Goal: Task Accomplishment & Management: Manage account settings

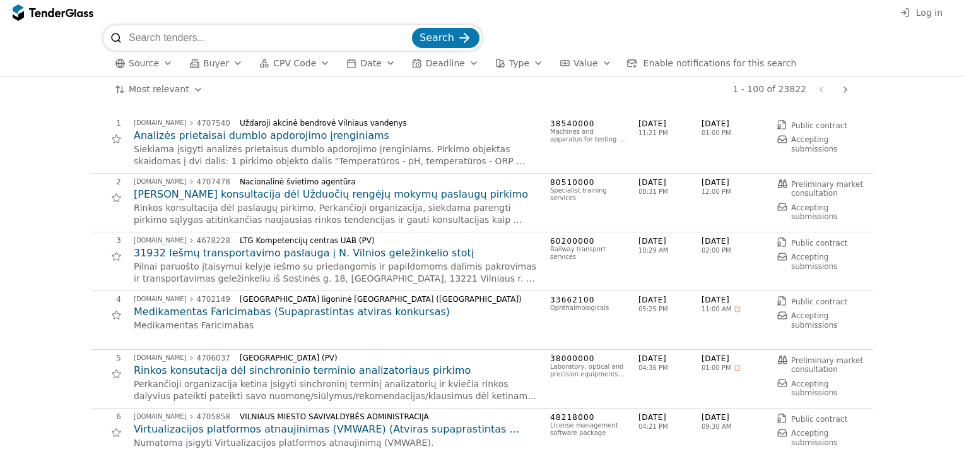
click at [924, 13] on span "Log in" at bounding box center [929, 13] width 26 height 10
click at [934, 14] on span "Log in" at bounding box center [929, 13] width 26 height 10
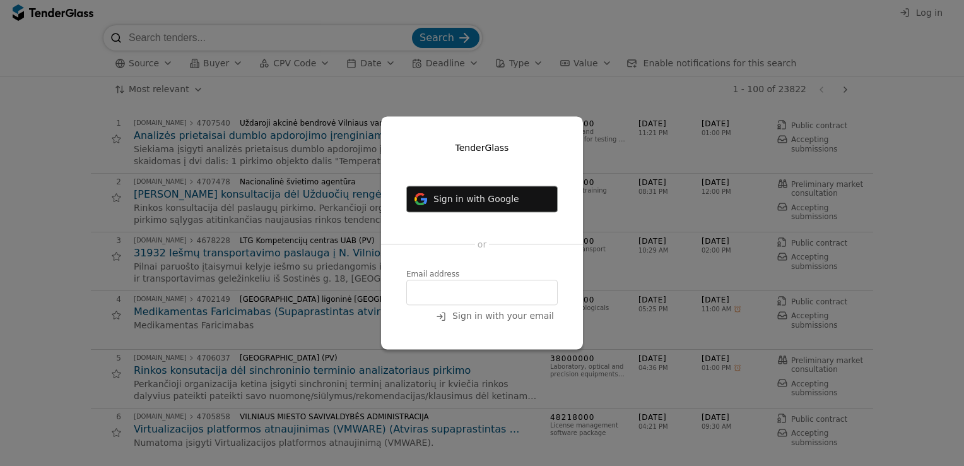
click at [440, 299] on input "email" at bounding box center [481, 292] width 151 height 25
type input "friguslt@gmail.com"
click at [452, 320] on div at bounding box center [440, 315] width 35 height 35
